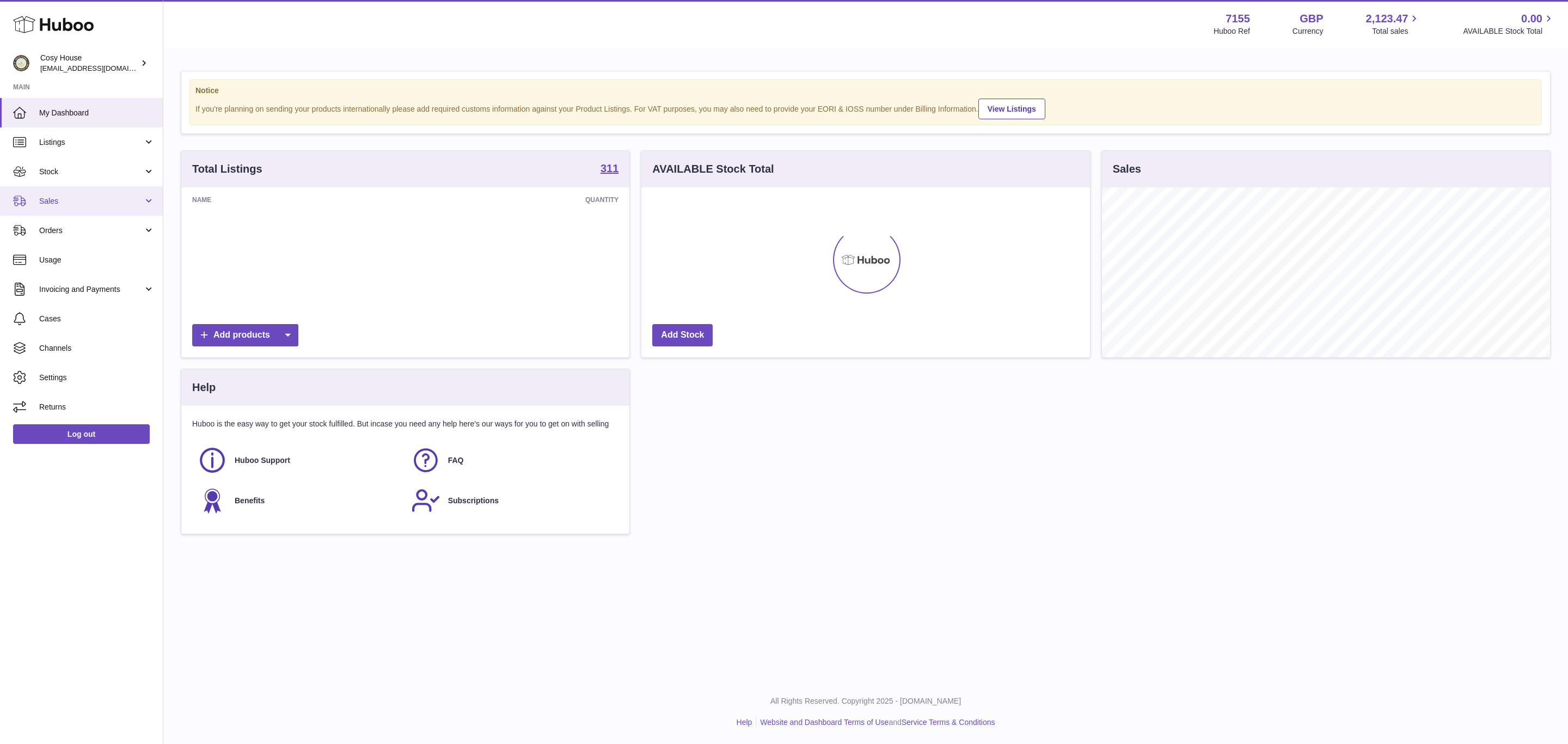
scroll to position [170, 448]
click at [70, 202] on link "Sales" at bounding box center [81, 201] width 162 height 29
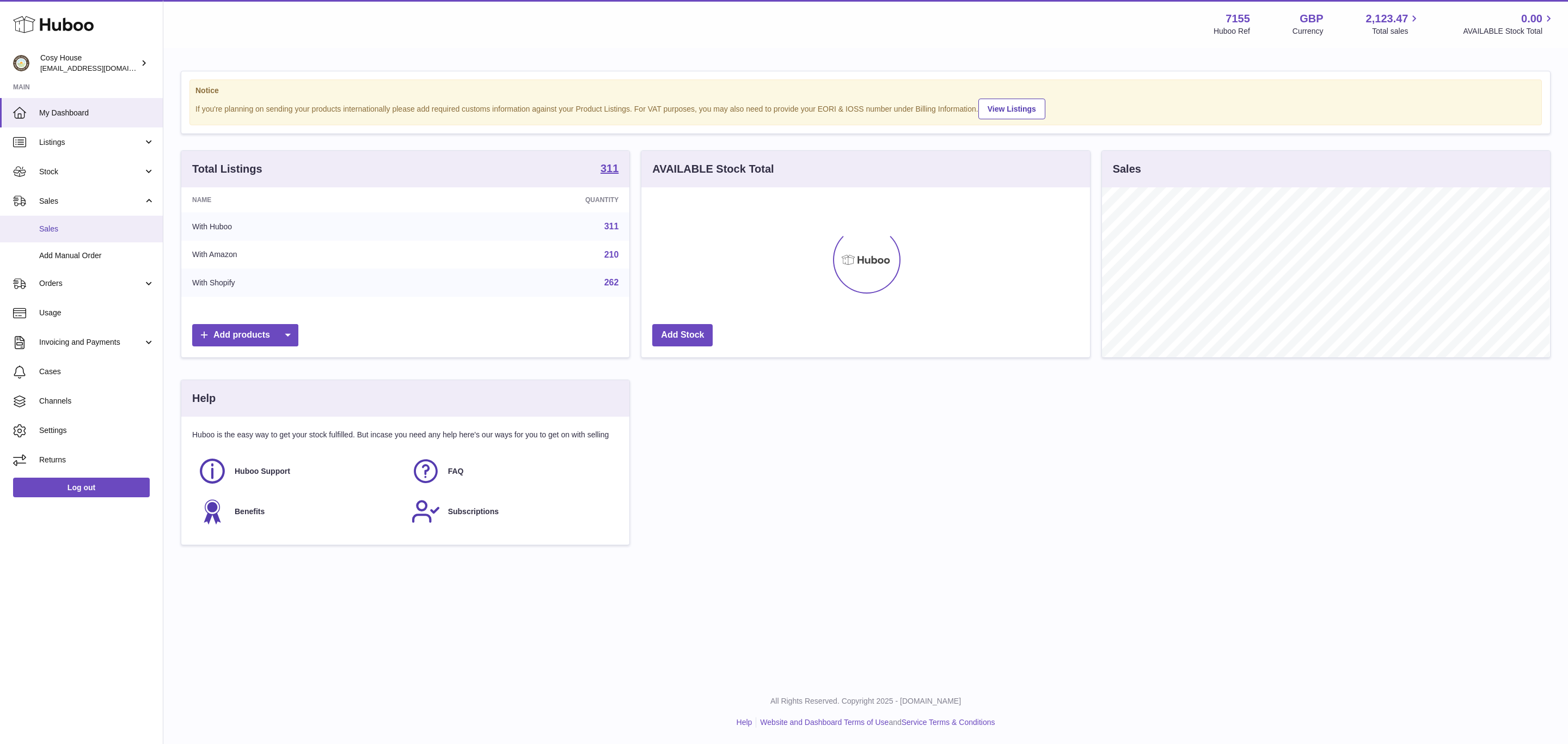
click at [79, 235] on span "Sales" at bounding box center [97, 228] width 115 height 10
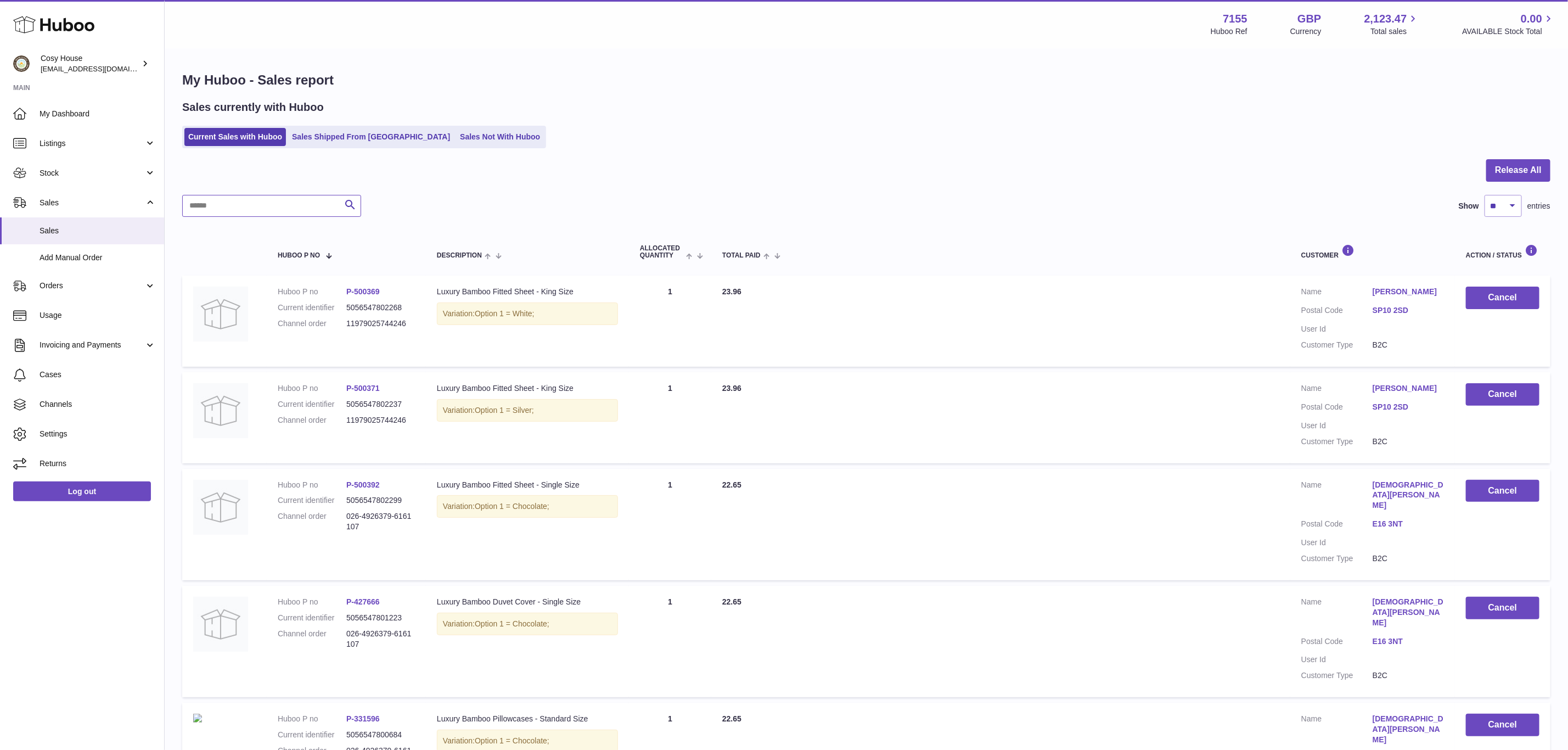
click at [320, 217] on input "text" at bounding box center [272, 206] width 179 height 22
paste input "**********"
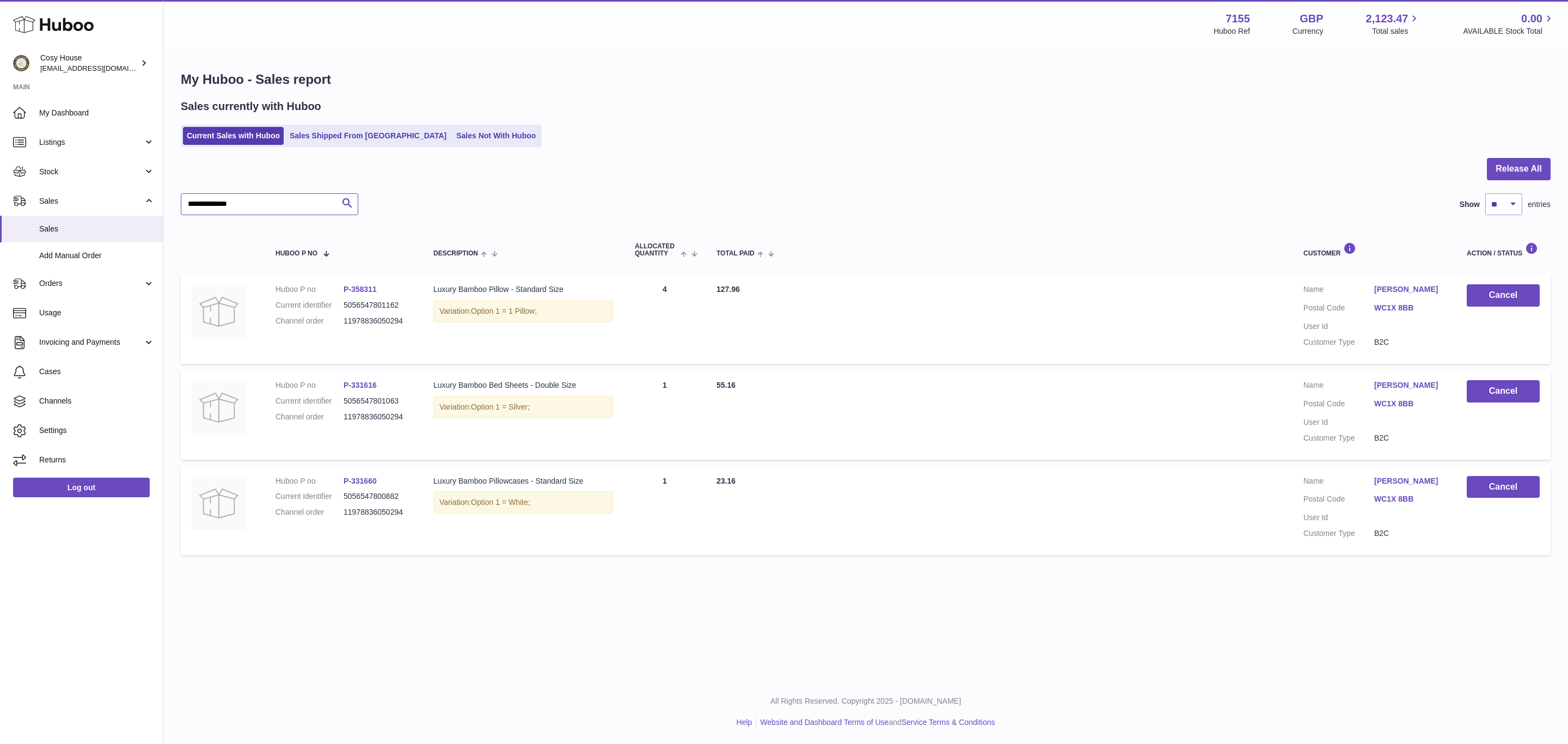
type input "**********"
click at [1494, 307] on button "Cancel" at bounding box center [1503, 296] width 73 height 23
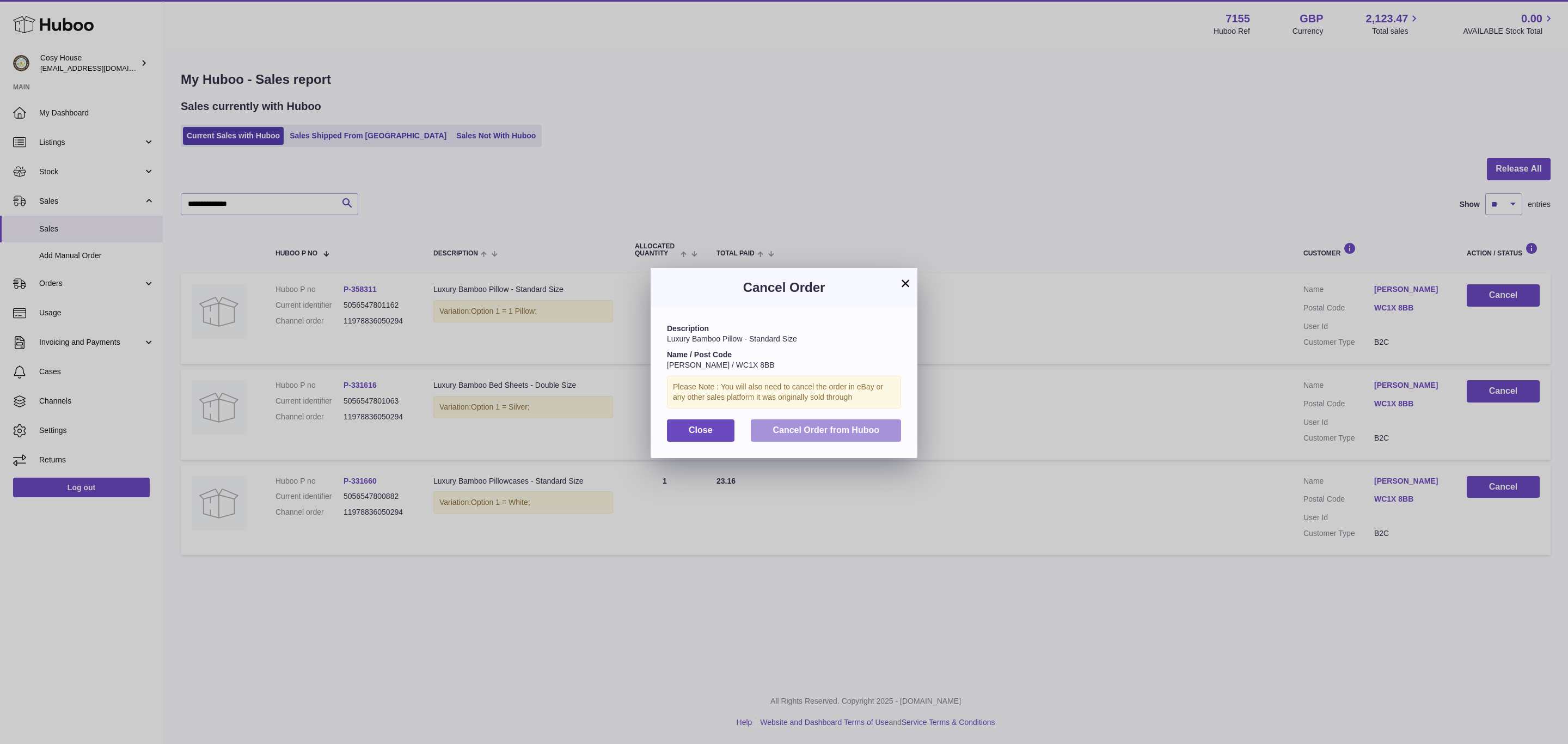
click at [817, 435] on span "Cancel Order from Huboo" at bounding box center [826, 430] width 107 height 10
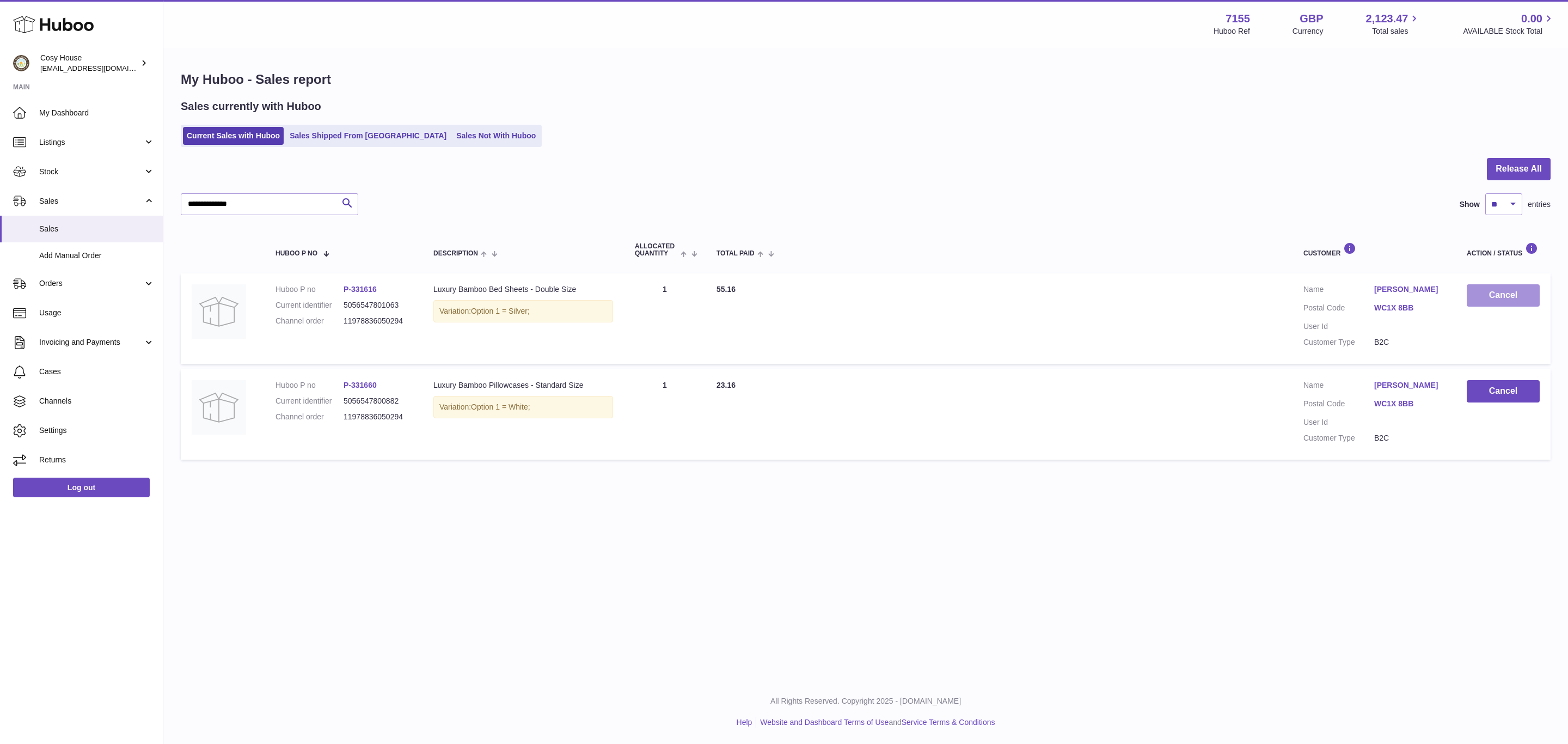
click at [1504, 307] on button "Cancel" at bounding box center [1503, 296] width 73 height 23
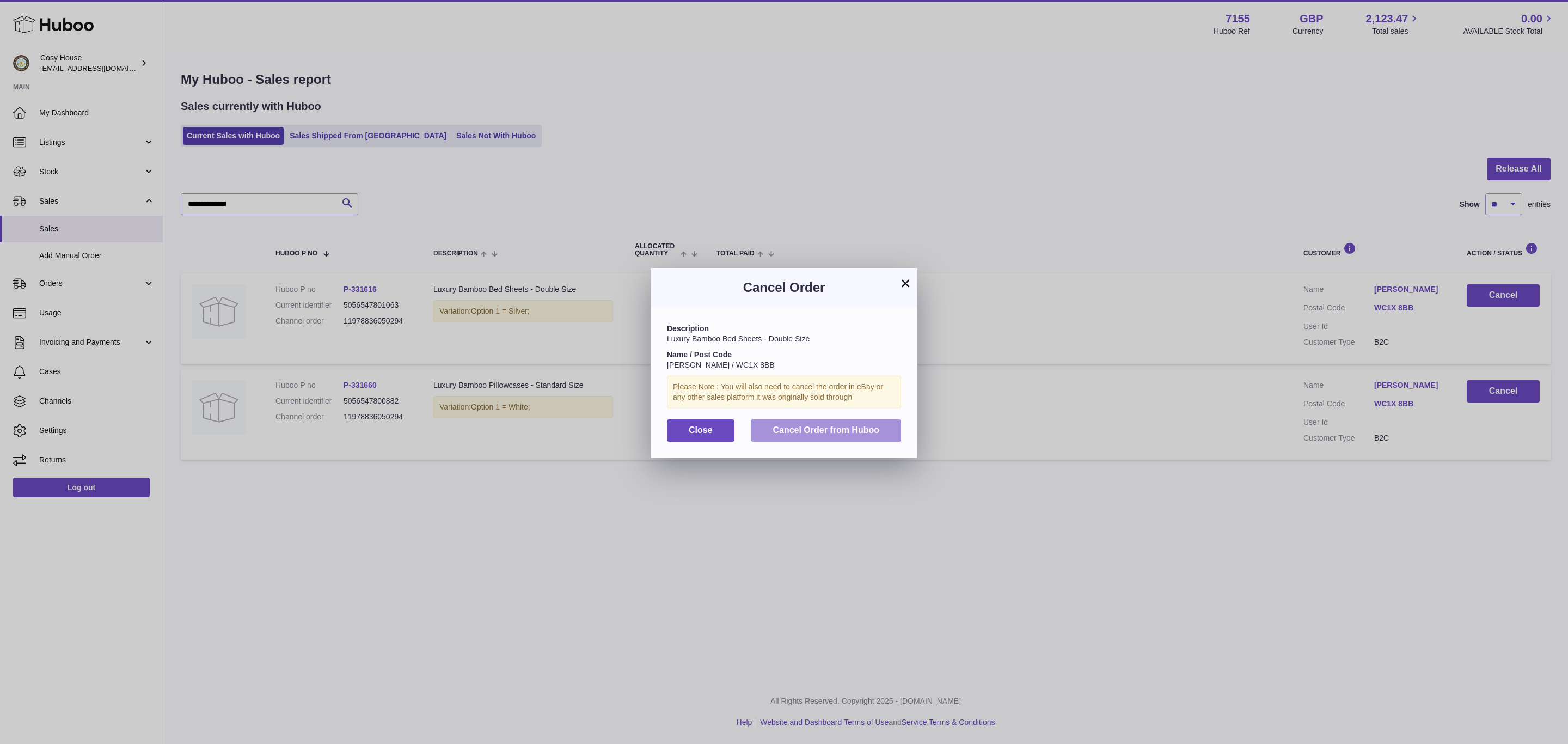
click at [811, 435] on span "Cancel Order from Huboo" at bounding box center [826, 430] width 107 height 10
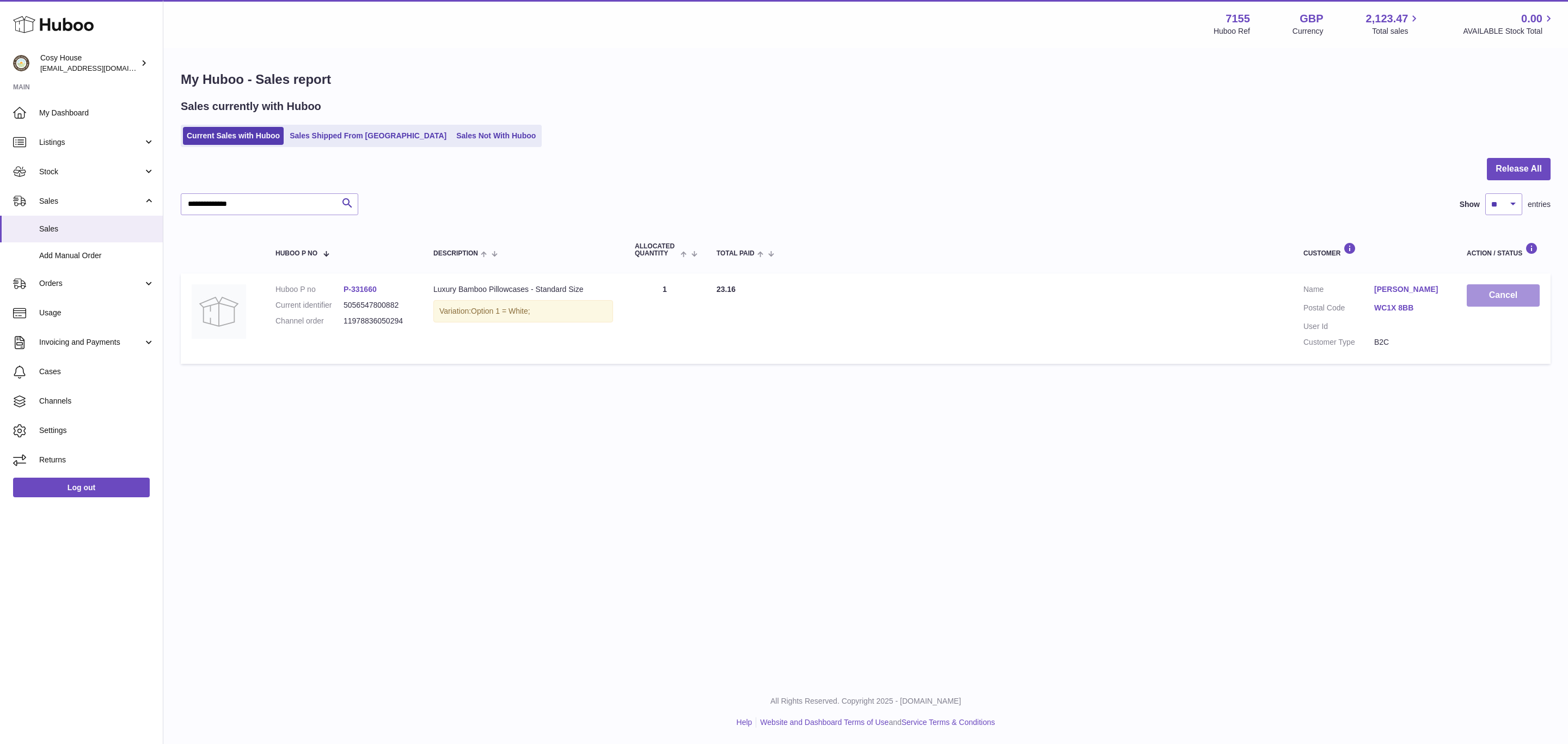
click at [1493, 307] on button "Cancel" at bounding box center [1503, 296] width 73 height 23
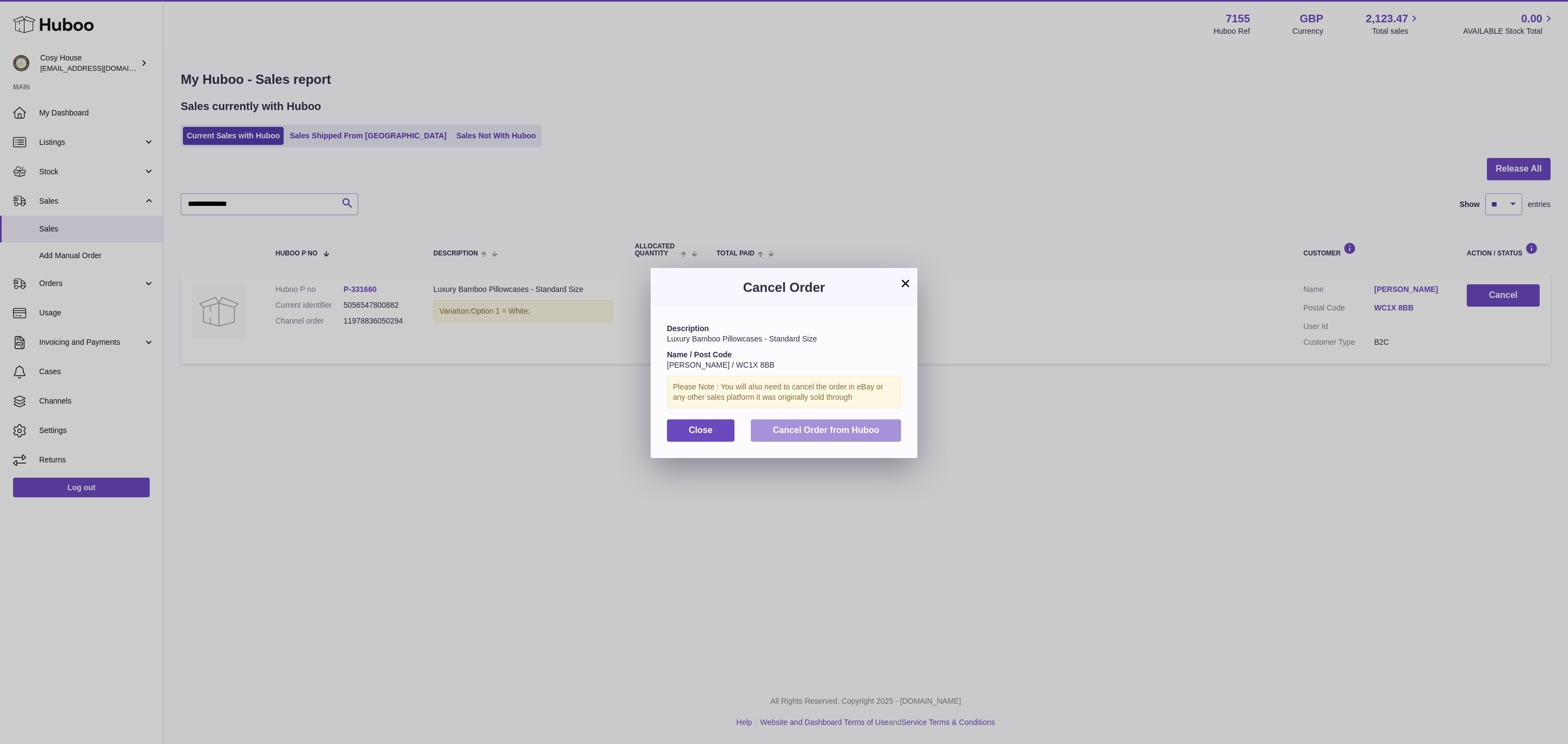
click at [817, 435] on span "Cancel Order from Huboo" at bounding box center [826, 430] width 107 height 10
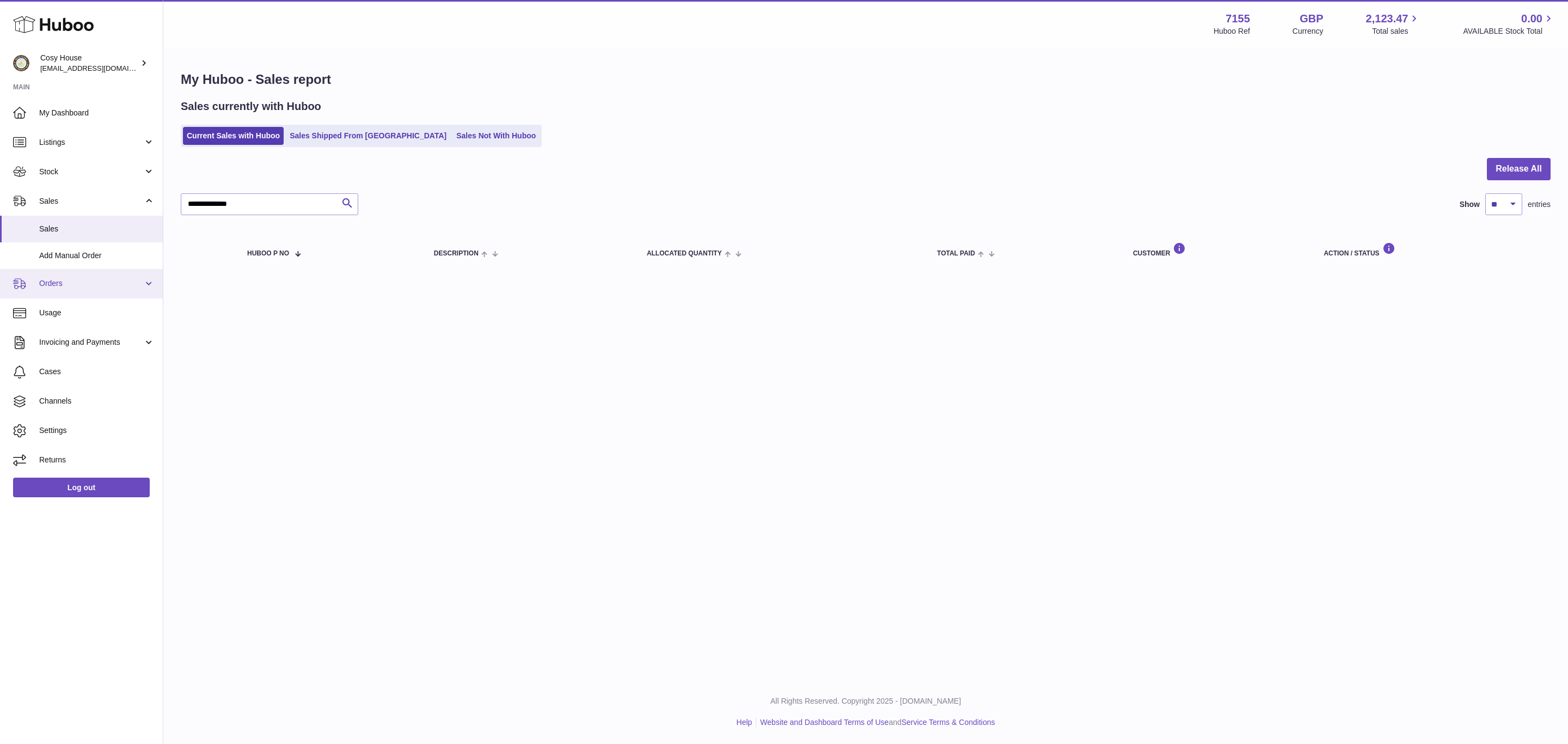
click at [70, 289] on span "Orders" at bounding box center [91, 283] width 104 height 10
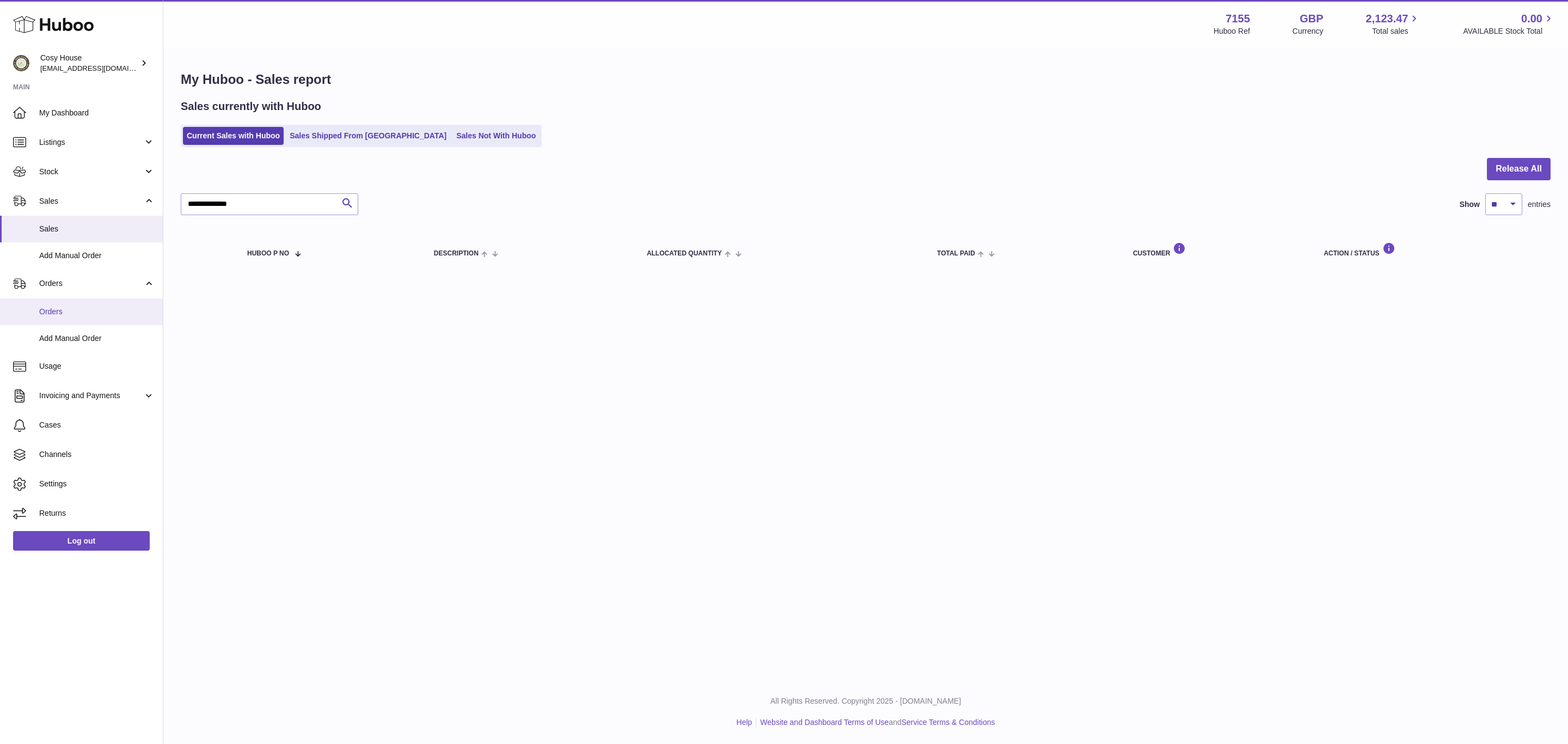
click at [60, 317] on span "Orders" at bounding box center [97, 311] width 115 height 10
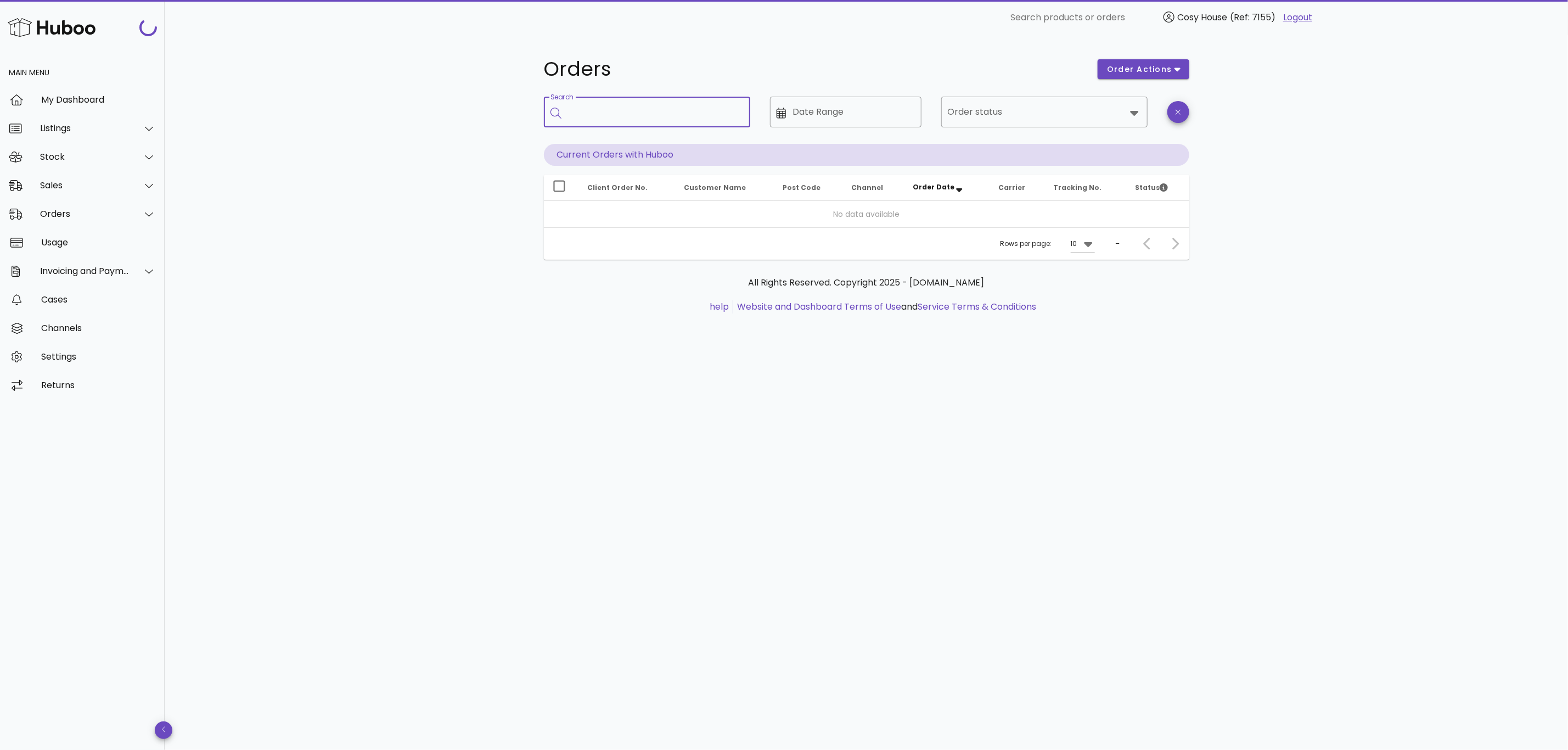
click at [618, 118] on input "Search" at bounding box center [654, 111] width 173 height 17
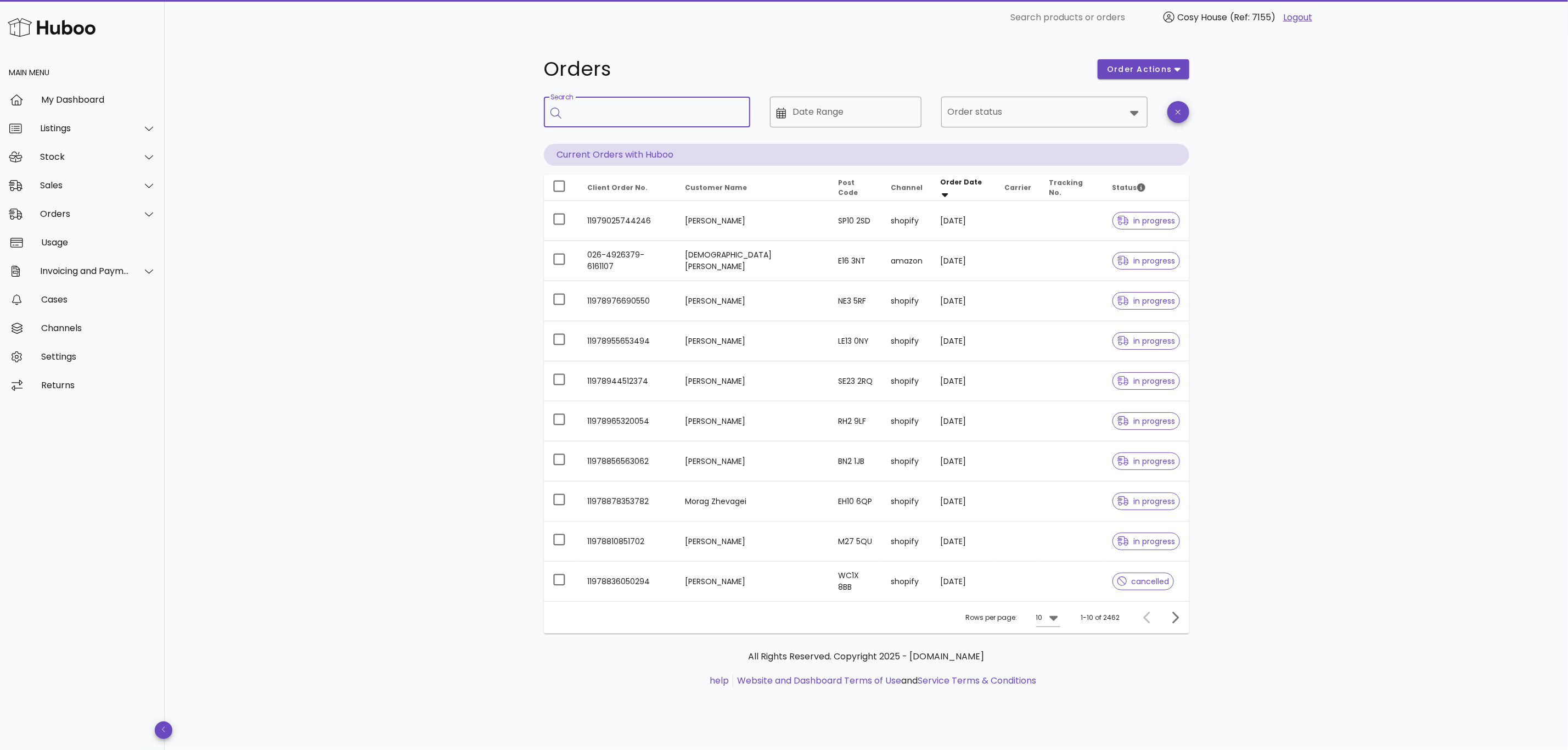
paste input "**********"
type input "**********"
click at [994, 109] on input "Order status" at bounding box center [1037, 111] width 178 height 17
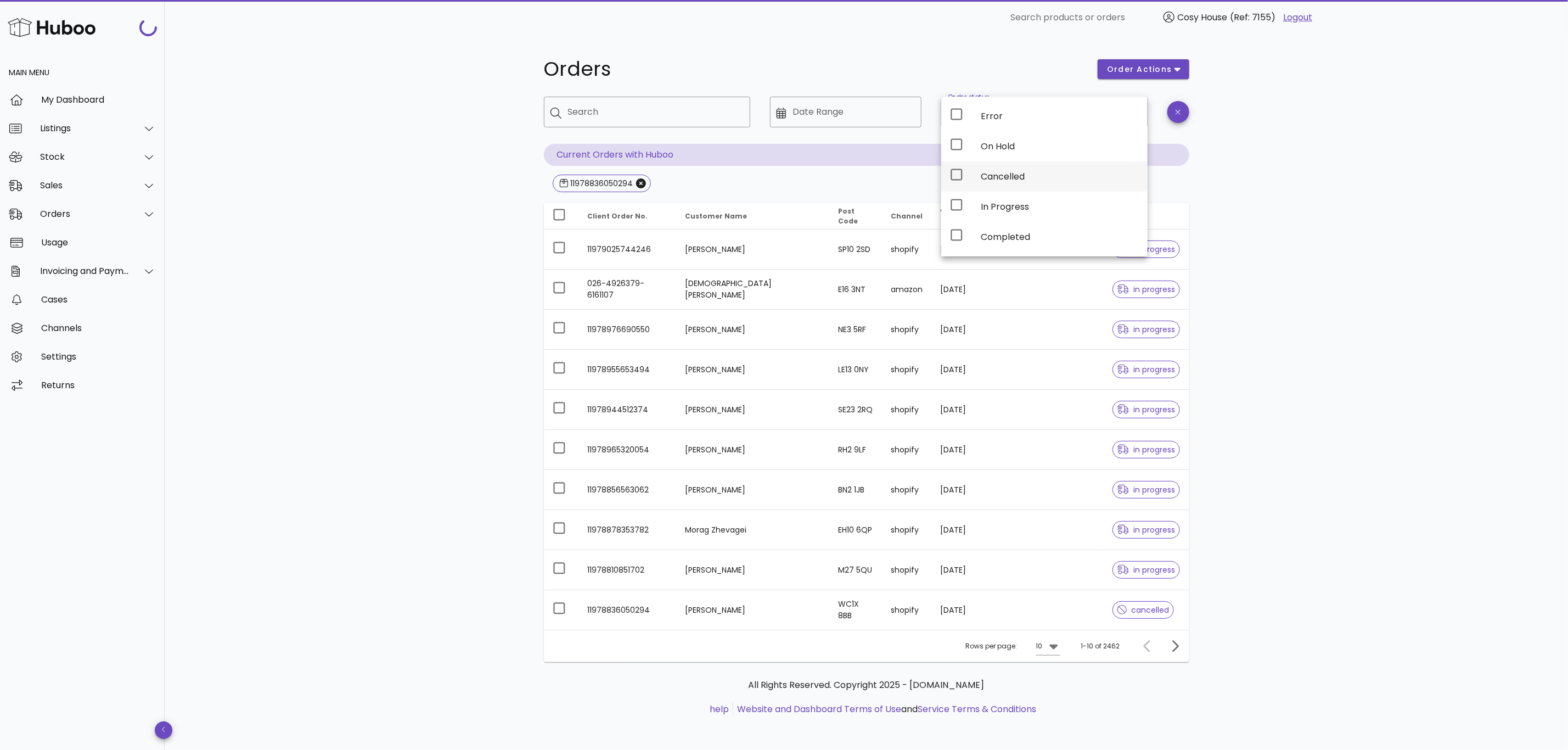
click at [1021, 176] on div "Cancelled" at bounding box center [1059, 176] width 158 height 10
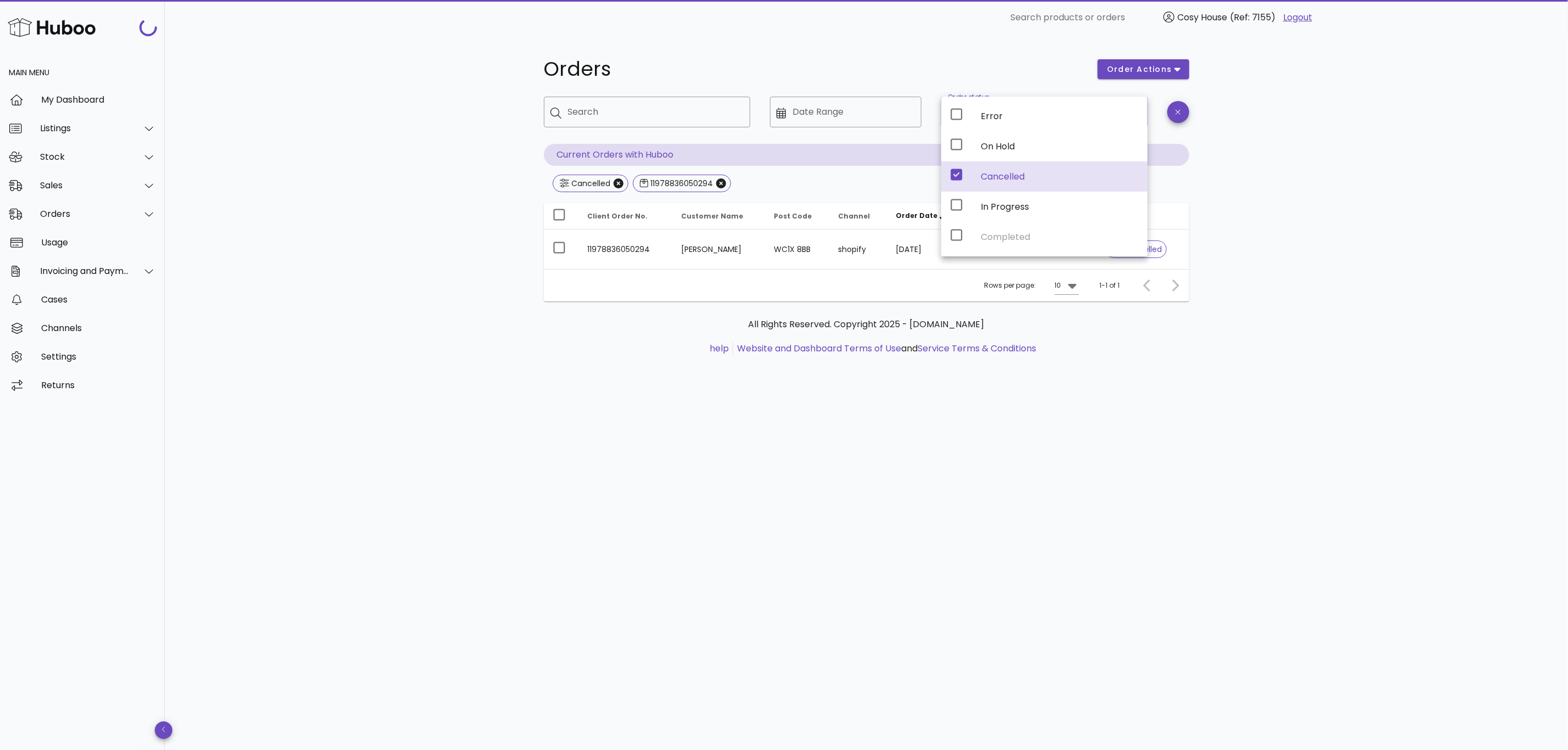
click at [1362, 195] on div "Orders order actions ​ Search ​ Date Range ​ Order status Cancelled Current Ord…" at bounding box center [866, 393] width 1404 height 715
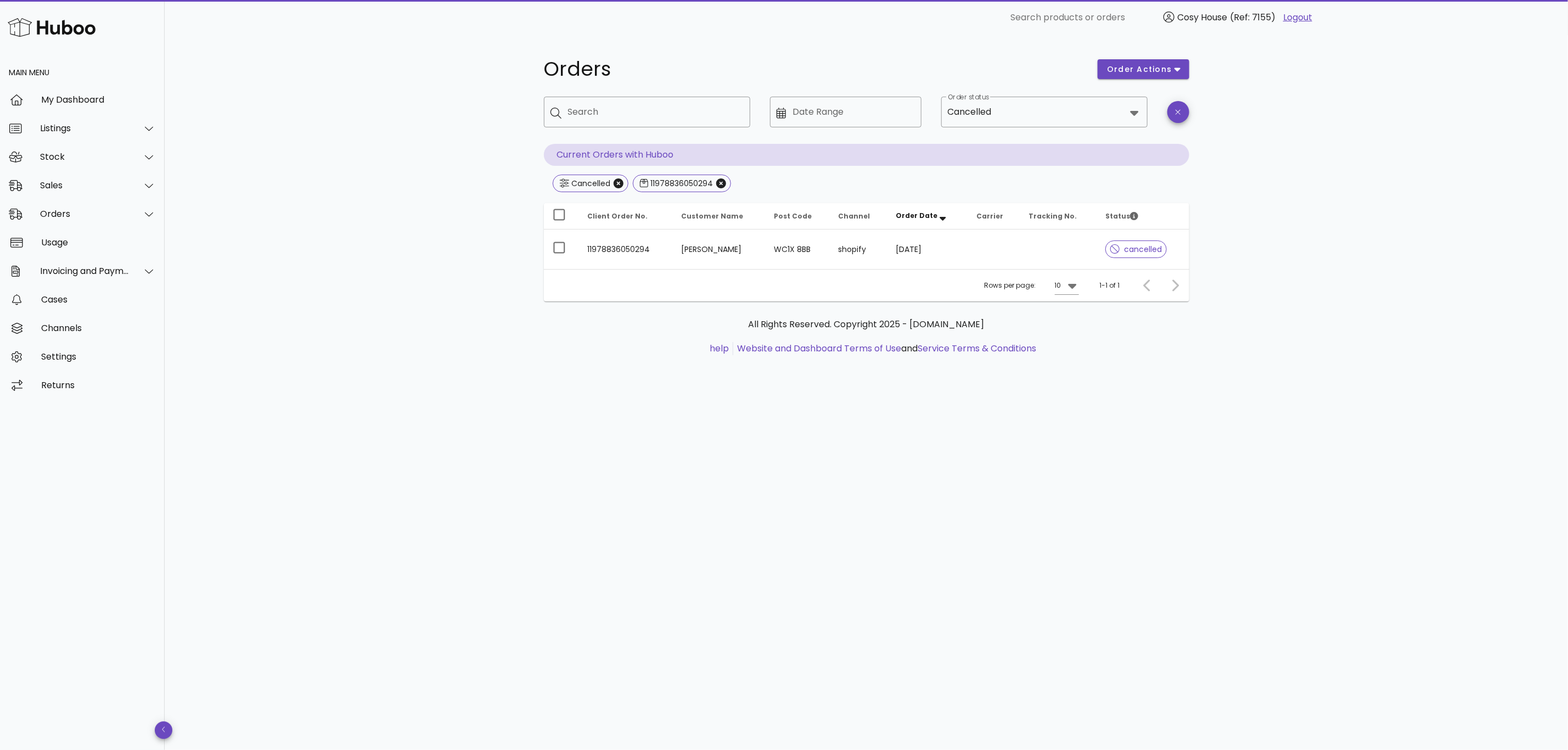
click at [1141, 422] on div "Orders order actions ​ Search ​ Date Range ​ Order status Cancelled Current Ord…" at bounding box center [866, 393] width 1404 height 715
